Goal: Check status: Check status

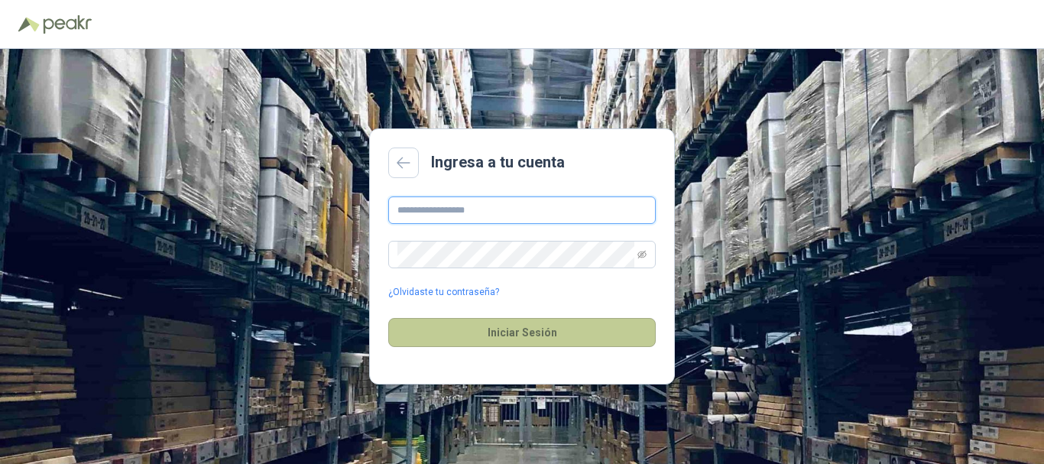
type input "**********"
click at [610, 345] on button "Iniciar Sesión" at bounding box center [521, 332] width 267 height 29
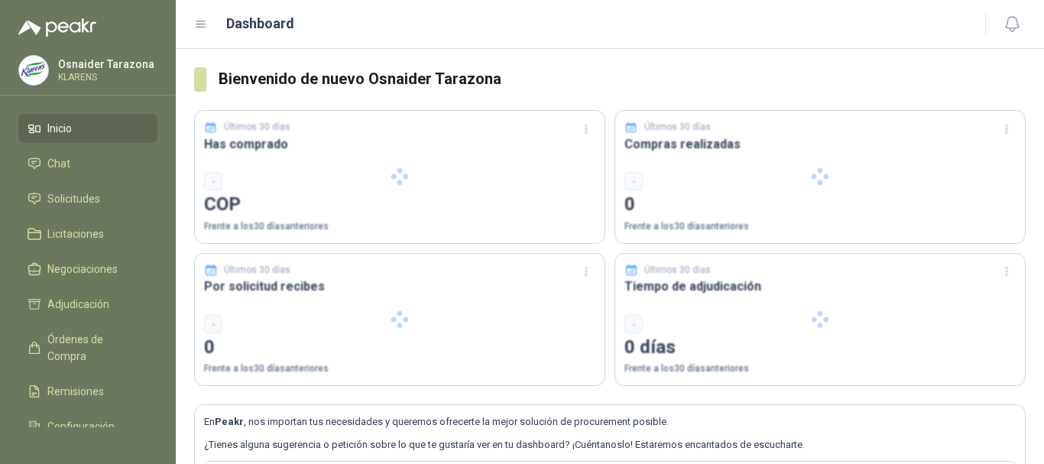
drag, startPoint x: 455, startPoint y: 346, endPoint x: 467, endPoint y: 331, distance: 19.6
click at [467, 331] on div at bounding box center [400, 320] width 410 height 132
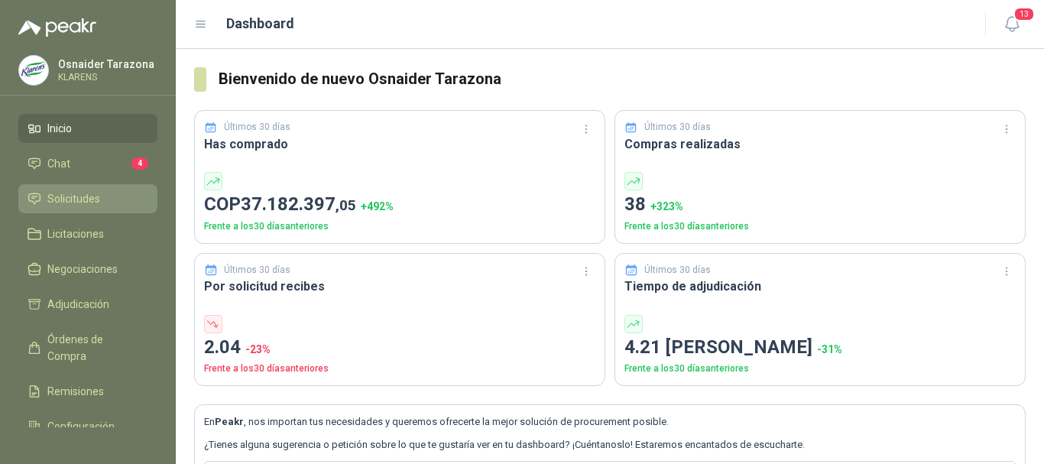
click at [83, 195] on span "Solicitudes" at bounding box center [73, 198] width 53 height 17
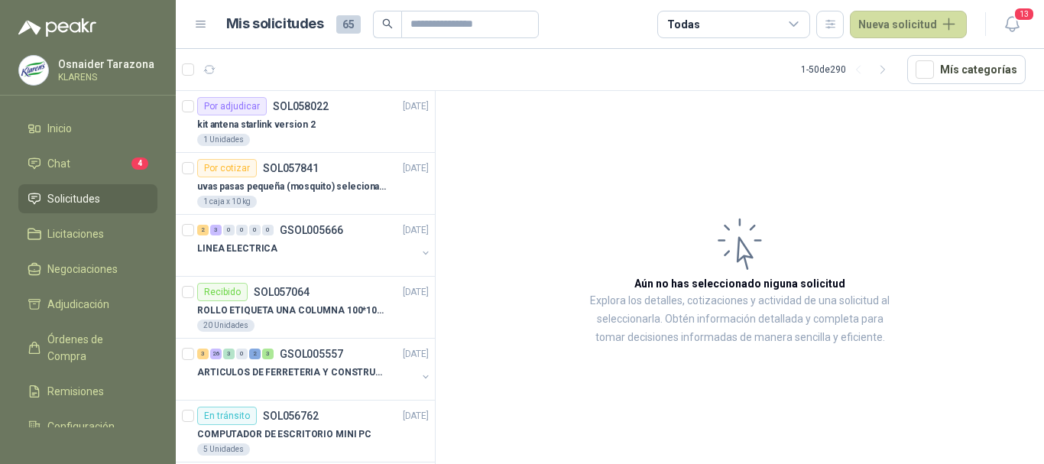
click at [699, 30] on div "Todas" at bounding box center [683, 24] width 32 height 17
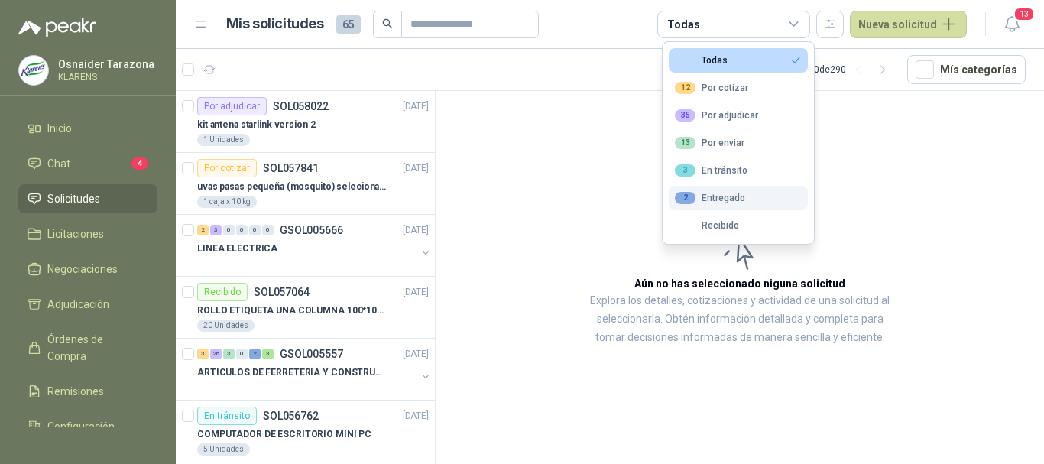
click at [717, 203] on div "2 Entregado" at bounding box center [710, 198] width 70 height 12
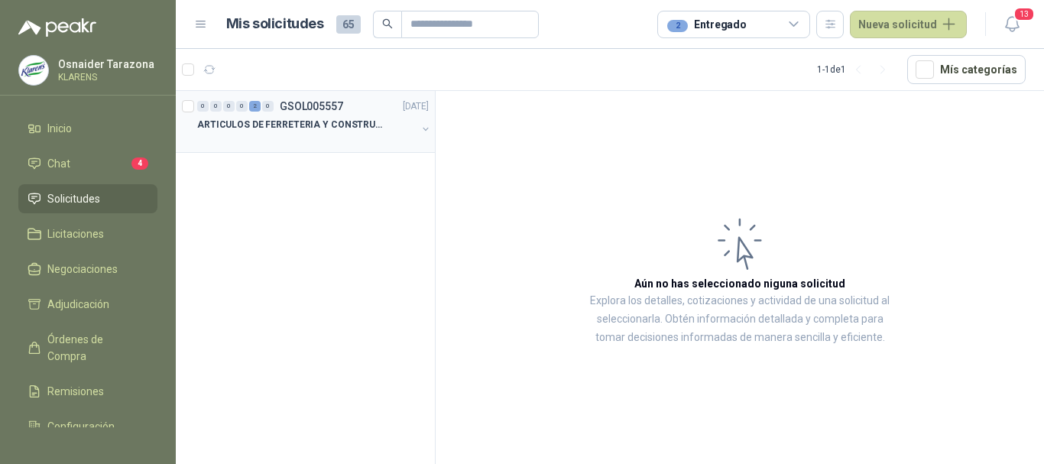
click at [300, 102] on p "GSOL005557" at bounding box center [311, 106] width 63 height 11
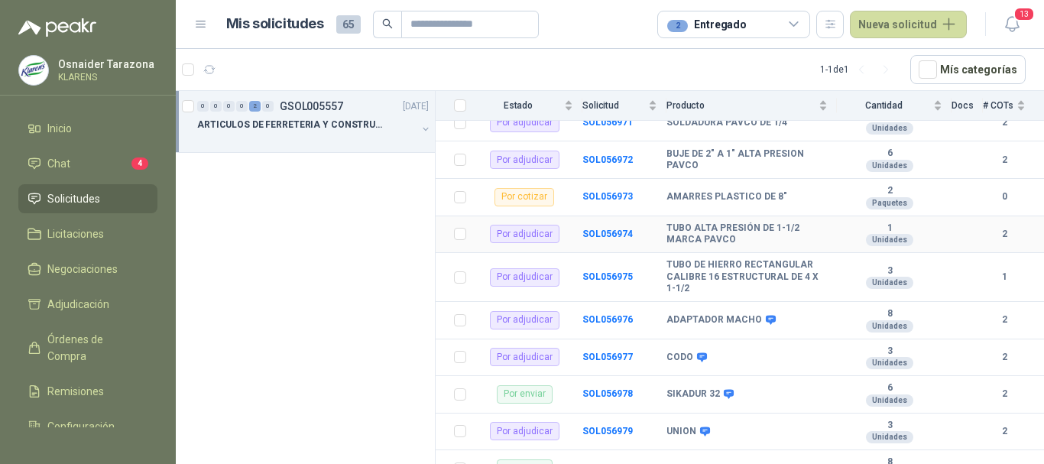
scroll to position [229, 0]
click at [430, 27] on input "text" at bounding box center [463, 24] width 107 height 26
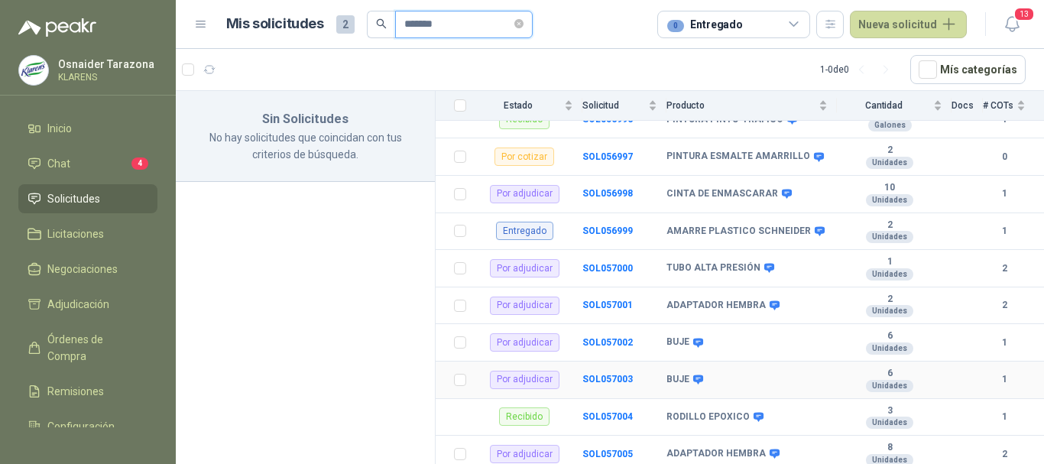
scroll to position [1087, 0]
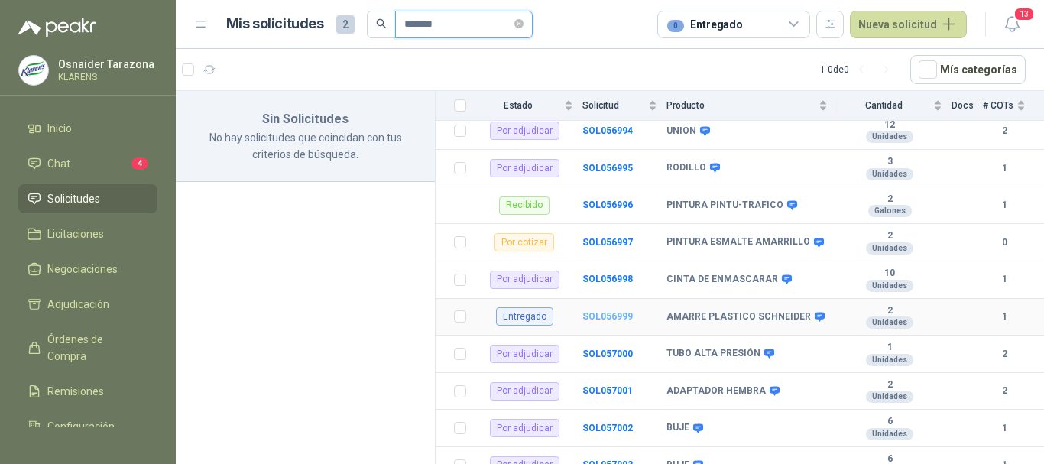
type input "*******"
click at [616, 316] on b "SOL056999" at bounding box center [607, 316] width 50 height 11
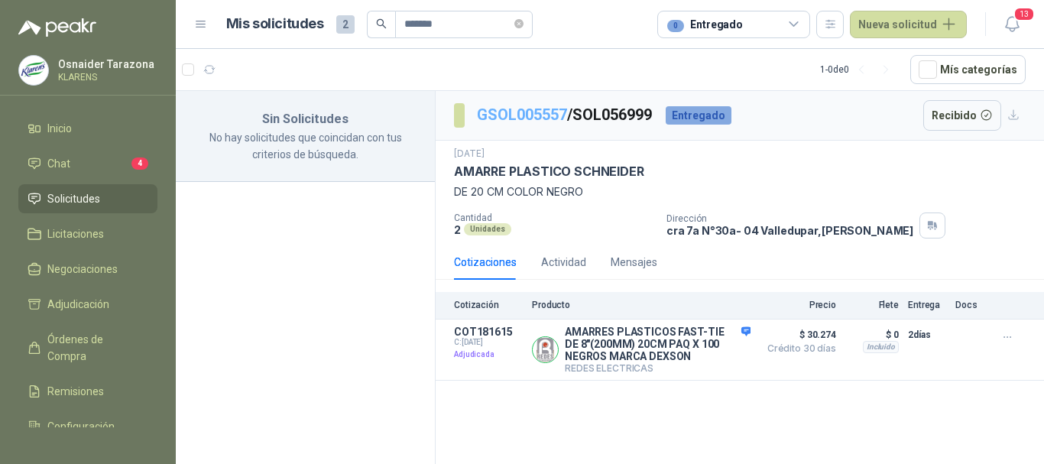
click at [532, 115] on link "GSOL005557" at bounding box center [522, 114] width 90 height 18
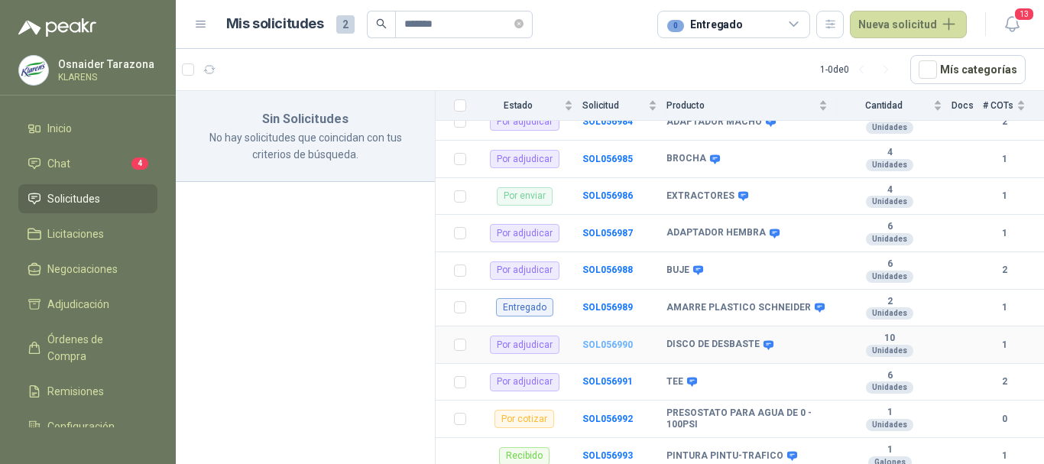
scroll to position [764, 0]
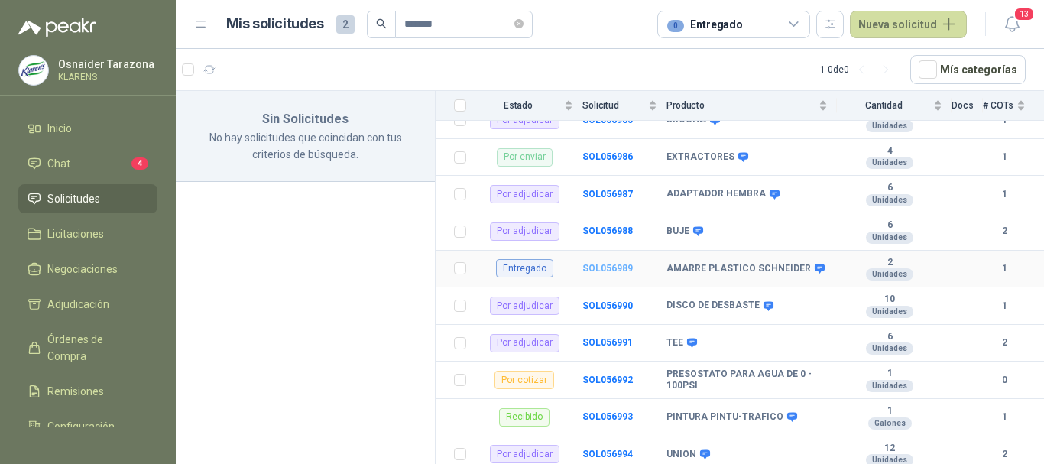
click at [620, 267] on b "SOL056989" at bounding box center [607, 268] width 50 height 11
